Goal: Information Seeking & Learning: Check status

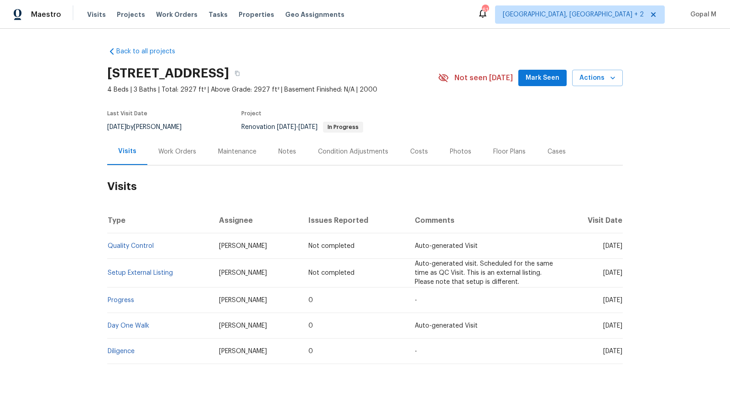
click at [179, 154] on div "Work Orders" at bounding box center [177, 151] width 38 height 9
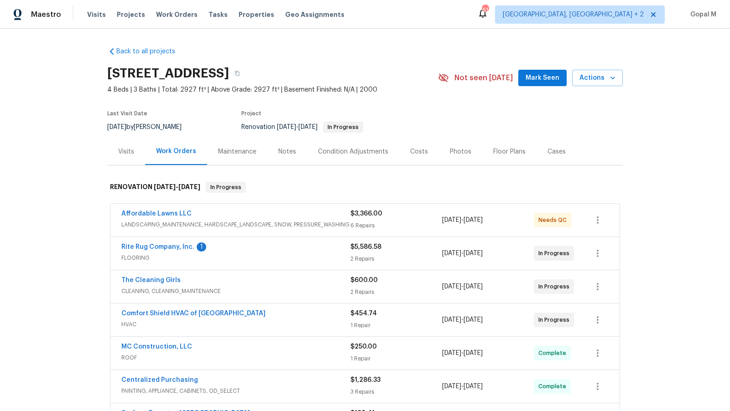
click at [413, 254] on div "2 Repairs" at bounding box center [396, 258] width 92 height 9
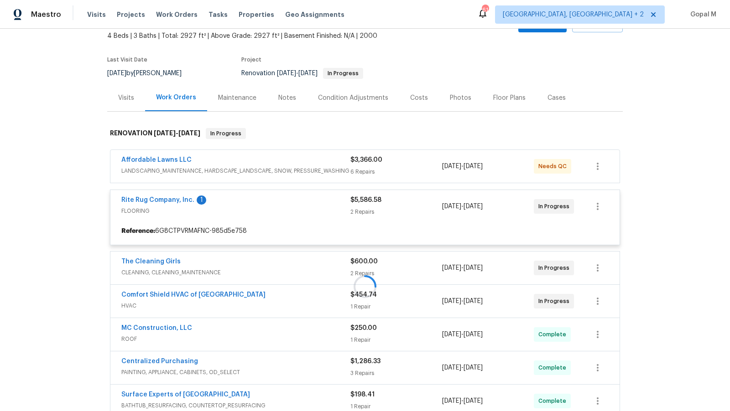
scroll to position [69, 0]
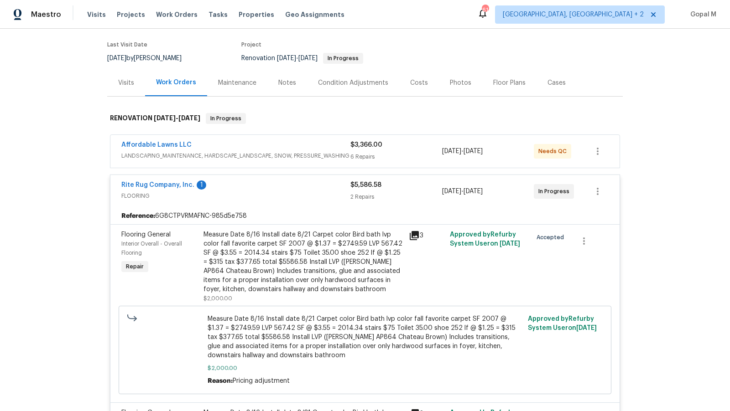
click at [409, 148] on div "$3,366.00" at bounding box center [396, 144] width 92 height 9
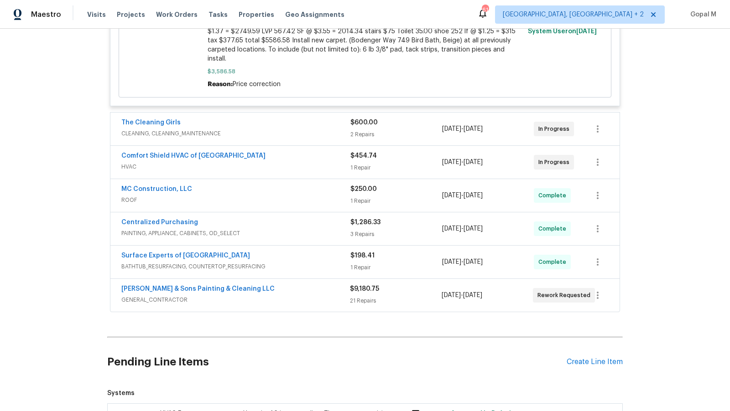
scroll to position [1064, 0]
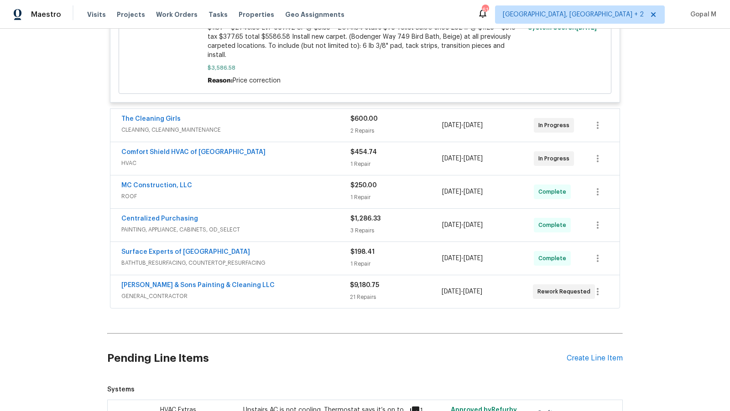
click at [399, 114] on div "$600.00 2 Repairs" at bounding box center [396, 125] width 92 height 22
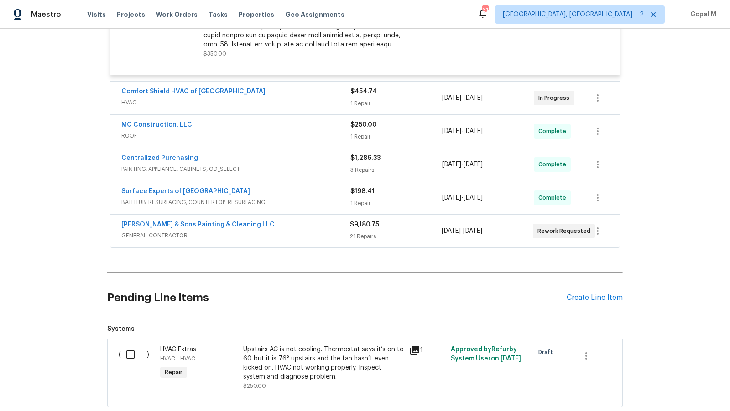
scroll to position [1377, 0]
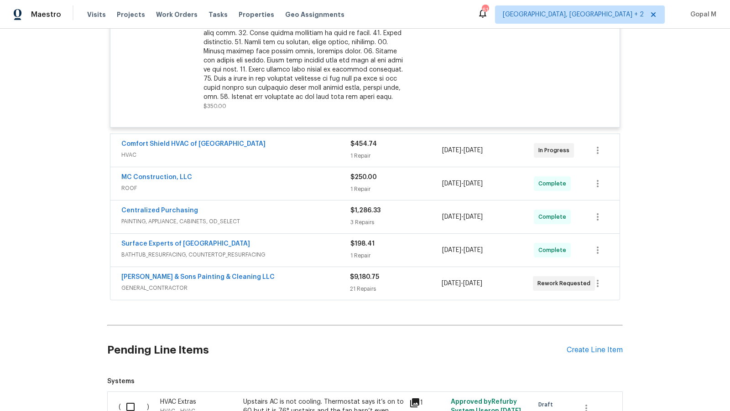
click at [413, 151] on div "1 Repair" at bounding box center [396, 155] width 92 height 9
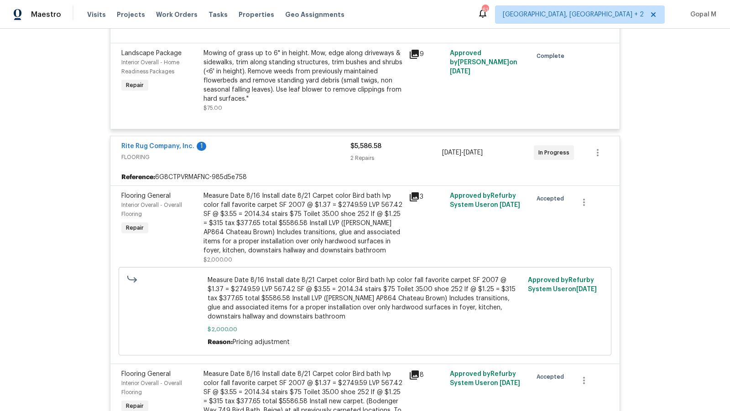
scroll to position [530, 0]
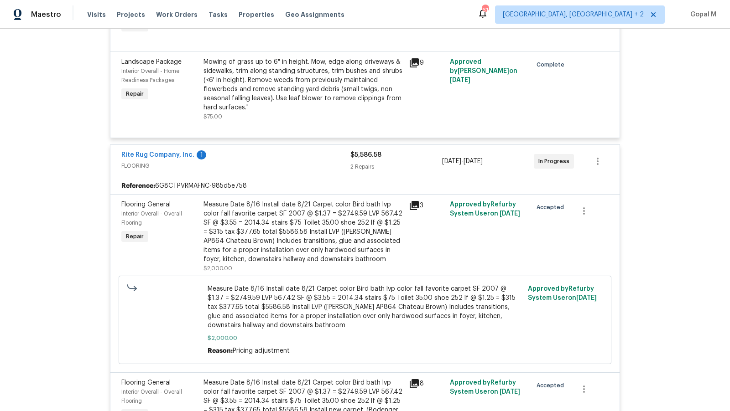
click at [419, 169] on div "2 Repairs" at bounding box center [396, 166] width 92 height 9
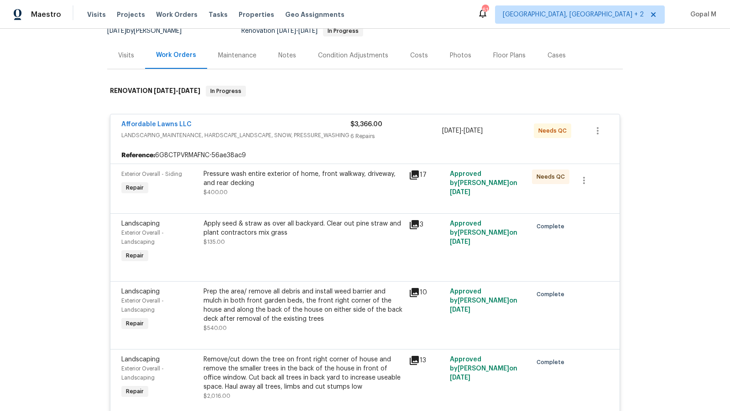
scroll to position [41, 0]
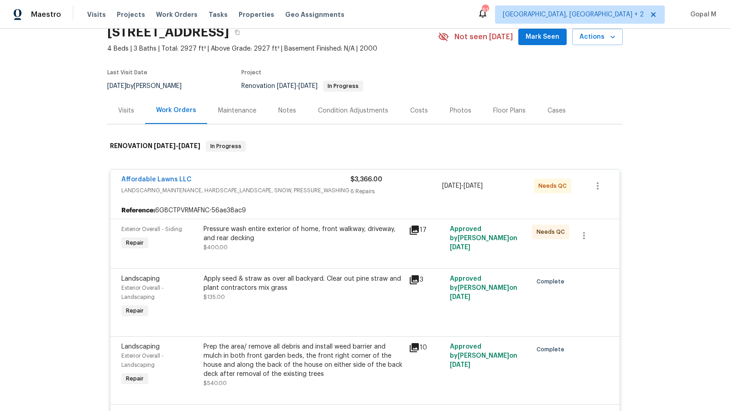
click at [424, 187] on div "6 Repairs" at bounding box center [396, 191] width 92 height 9
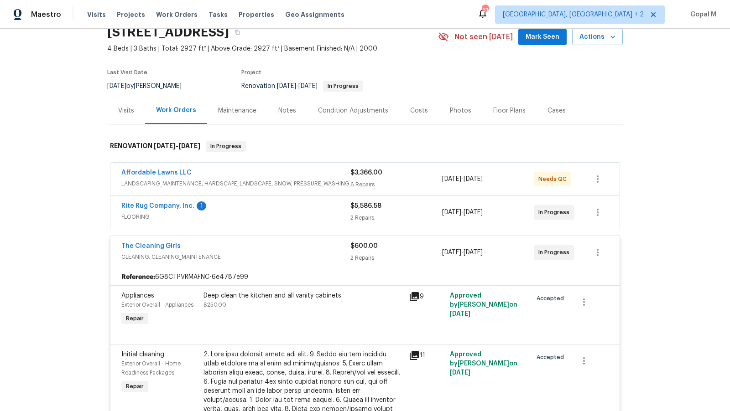
click at [425, 254] on div "2 Repairs" at bounding box center [396, 258] width 92 height 9
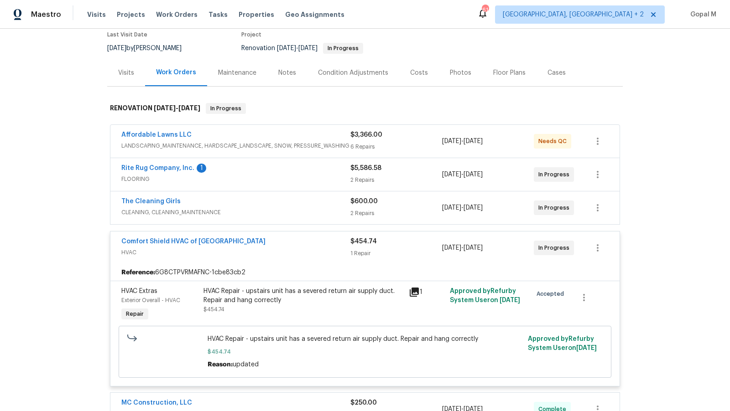
scroll to position [80, 0]
click at [425, 248] on div "1 Repair" at bounding box center [396, 252] width 92 height 9
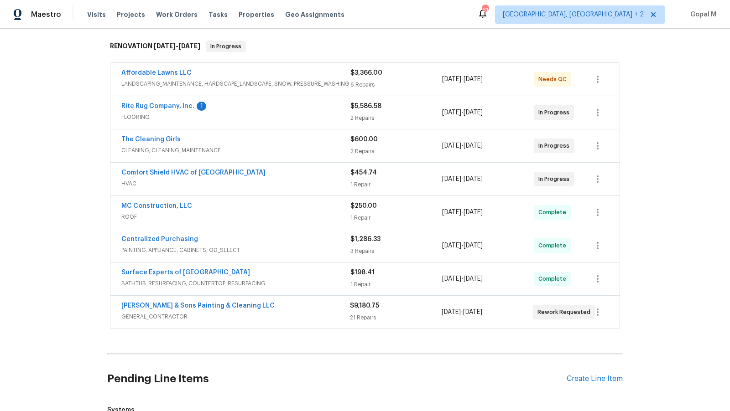
scroll to position [159, 0]
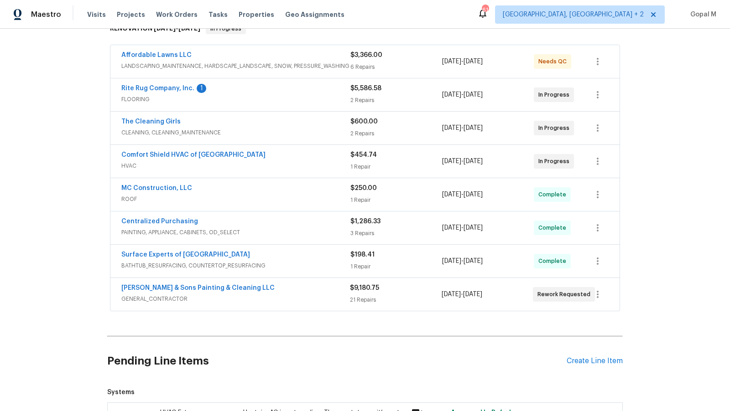
click at [414, 288] on div "$9,180.75" at bounding box center [395, 288] width 91 height 9
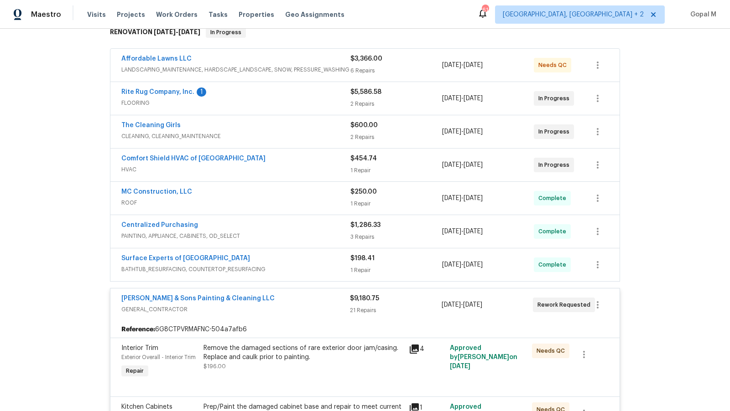
scroll to position [115, 0]
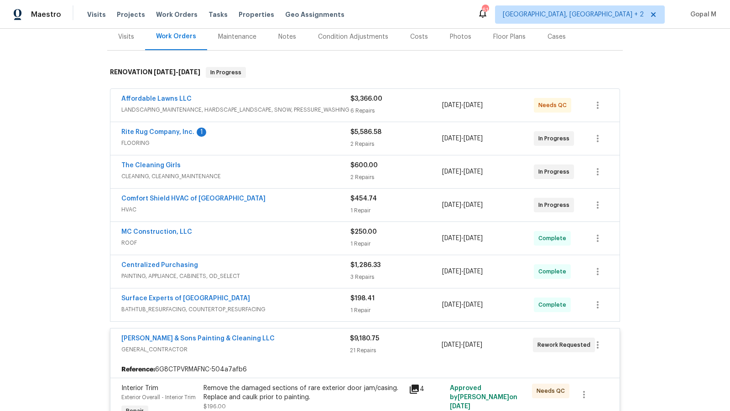
click at [419, 346] on div "21 Repairs" at bounding box center [395, 350] width 91 height 9
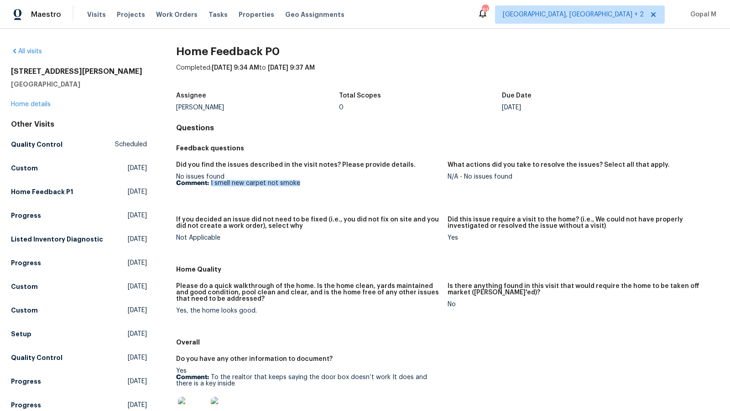
drag, startPoint x: 211, startPoint y: 182, endPoint x: 324, endPoint y: 184, distance: 113.5
click at [324, 184] on p "Comment: I smell new carpet not smoke" at bounding box center [308, 183] width 264 height 6
copy p "I smell new carpet not smoke"
drag, startPoint x: 465, startPoint y: 176, endPoint x: 492, endPoint y: 177, distance: 27.4
click at [492, 177] on div "N/A - No issues found" at bounding box center [579, 177] width 264 height 6
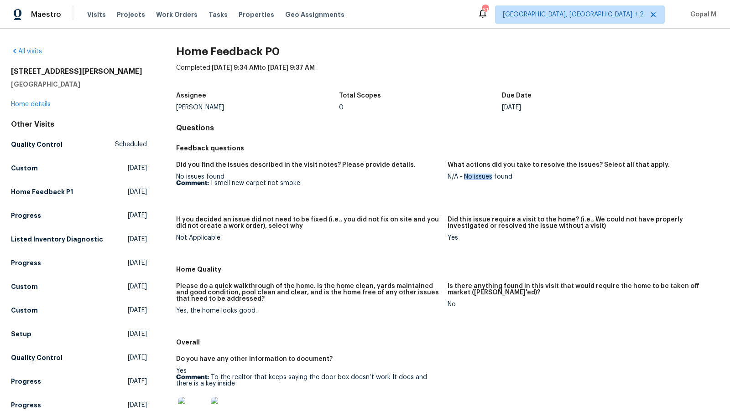
click at [465, 176] on div "N/A - No issues found" at bounding box center [579, 177] width 264 height 6
drag, startPoint x: 465, startPoint y: 176, endPoint x: 528, endPoint y: 180, distance: 63.0
click at [528, 180] on div "N/A - No issues found" at bounding box center [579, 177] width 264 height 6
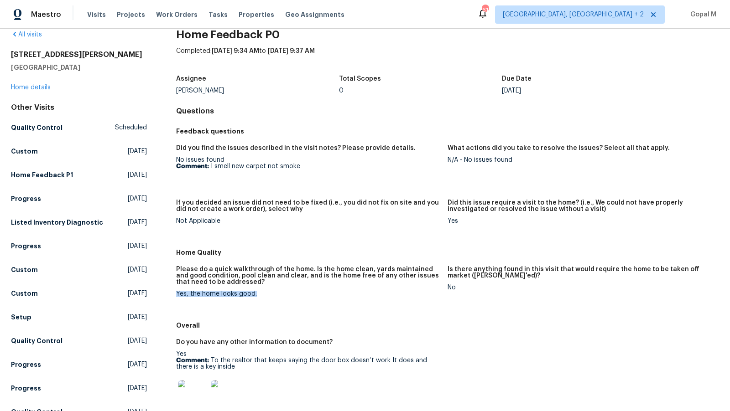
drag, startPoint x: 176, startPoint y: 293, endPoint x: 278, endPoint y: 295, distance: 101.7
click at [278, 295] on div "Yes, the home looks good." at bounding box center [308, 294] width 264 height 6
copy div "Yes, the home looks good."
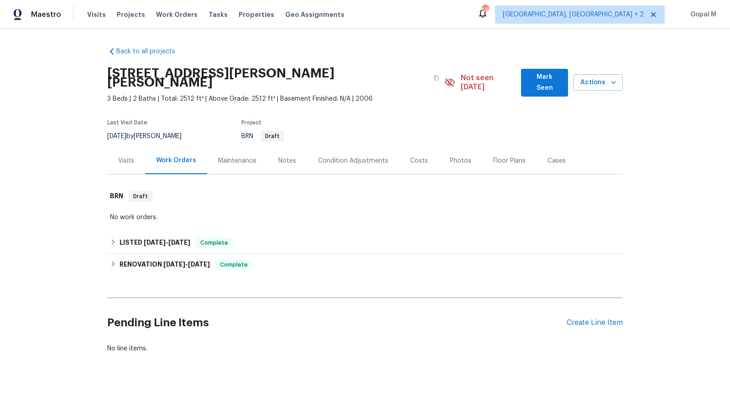
click at [130, 156] on div "Visits" at bounding box center [126, 160] width 16 height 9
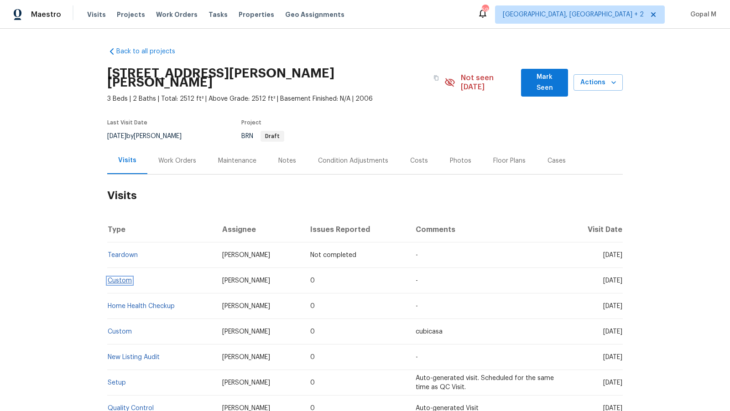
click at [119, 278] on link "Custom" at bounding box center [120, 281] width 24 height 6
